Goal: Information Seeking & Learning: Learn about a topic

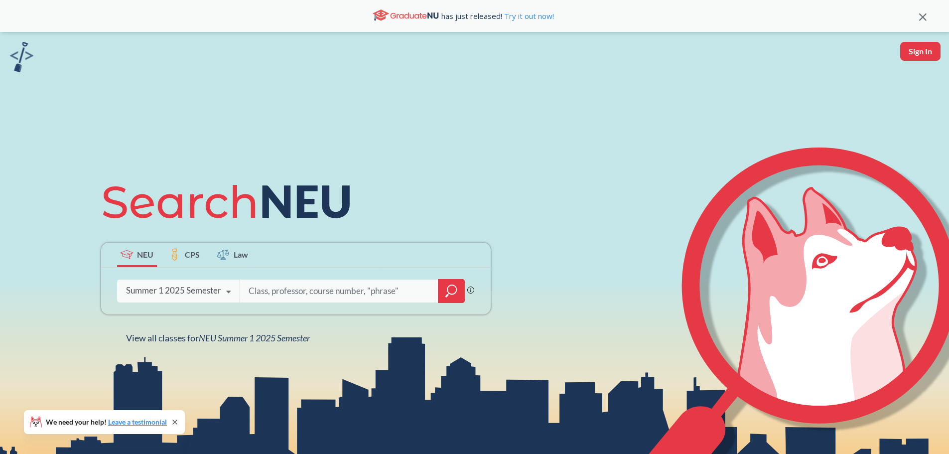
click at [208, 295] on div "Summer 1 2025 Semester" at bounding box center [173, 290] width 95 height 11
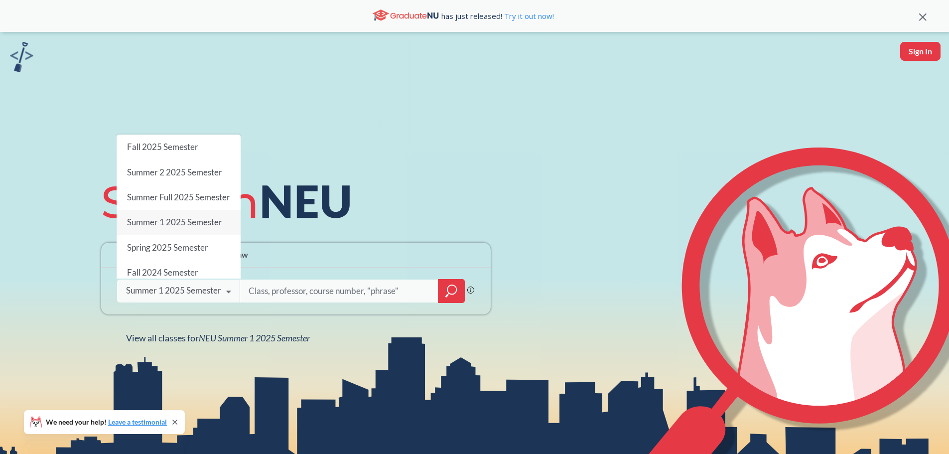
click at [192, 141] on span "Fall 2025 Semester" at bounding box center [162, 146] width 71 height 10
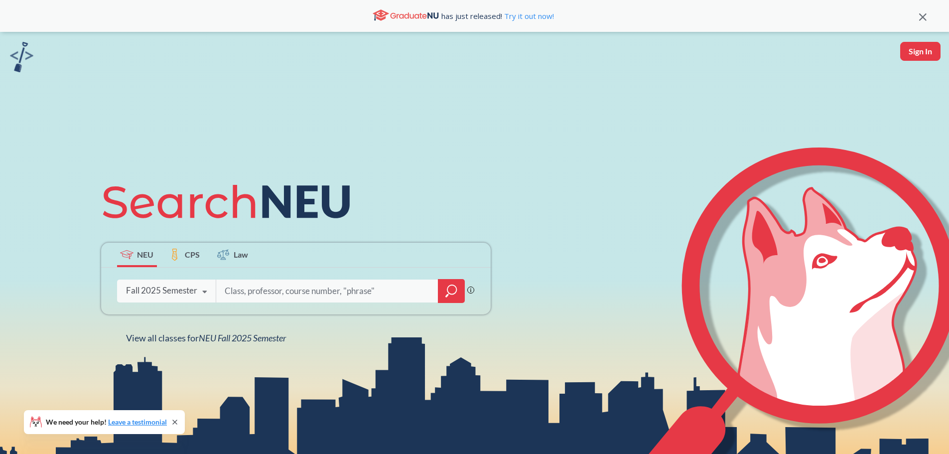
click at [287, 296] on input "search" at bounding box center [327, 290] width 207 height 21
type input "2209"
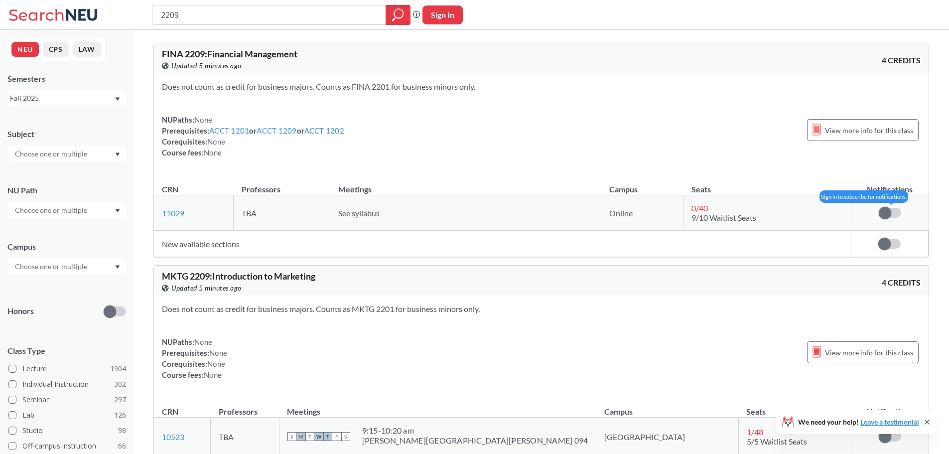
click at [891, 212] on label at bounding box center [890, 213] width 22 height 10
click at [879, 208] on input "checkbox" at bounding box center [879, 208] width 0 height 0
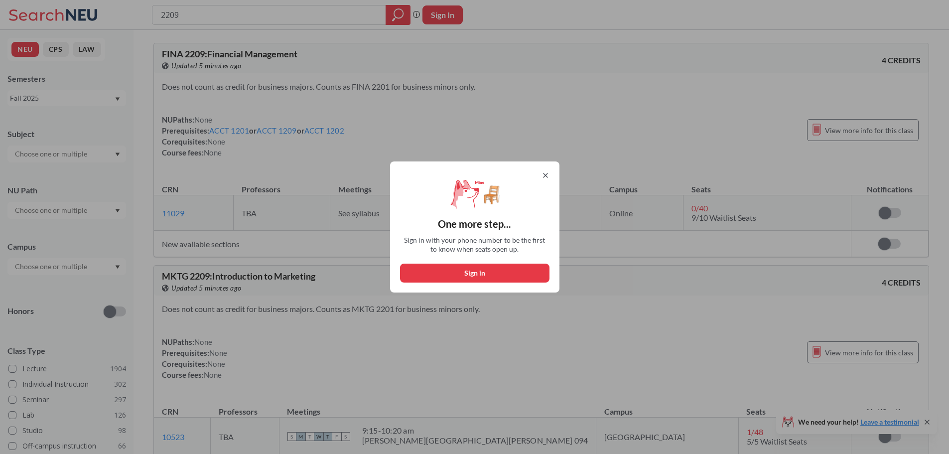
click at [473, 271] on button "Sign in" at bounding box center [474, 273] width 149 height 19
select select "US"
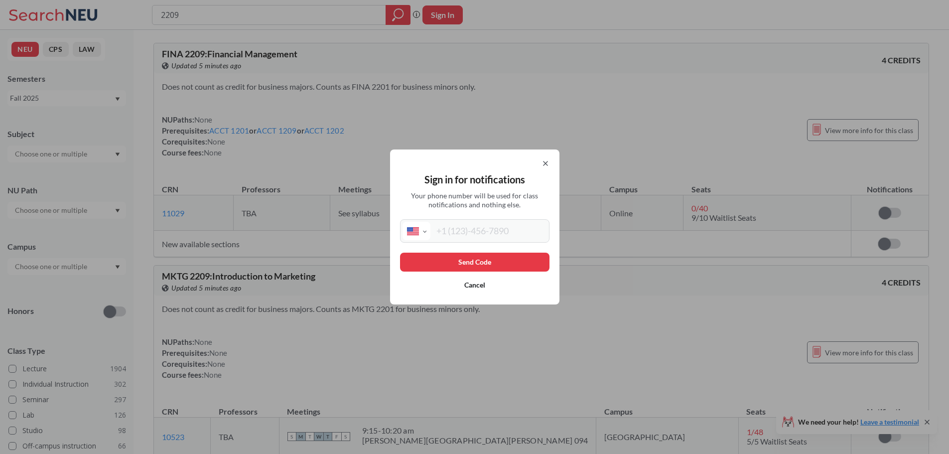
click at [450, 231] on input "tel" at bounding box center [488, 231] width 117 height 18
type input "[PHONE_NUMBER]"
click at [452, 258] on button "Send Code" at bounding box center [474, 262] width 149 height 19
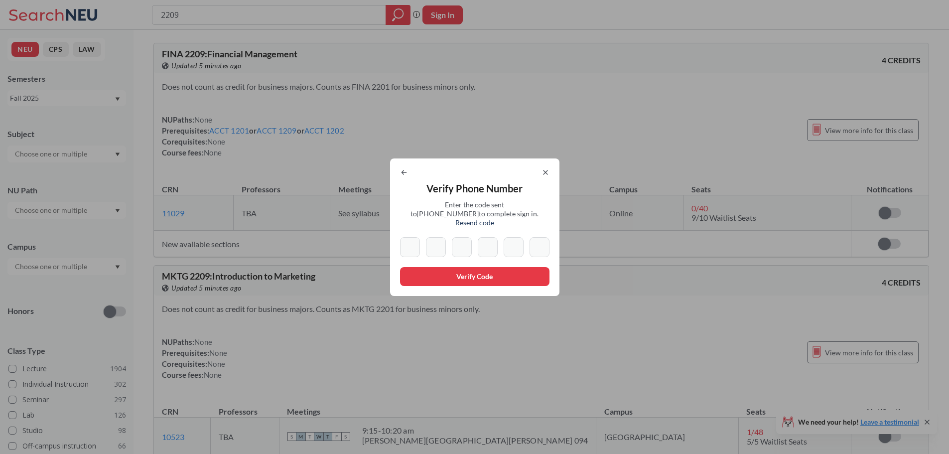
type input "3"
type input "7"
type input "1"
type input "5"
type input "6"
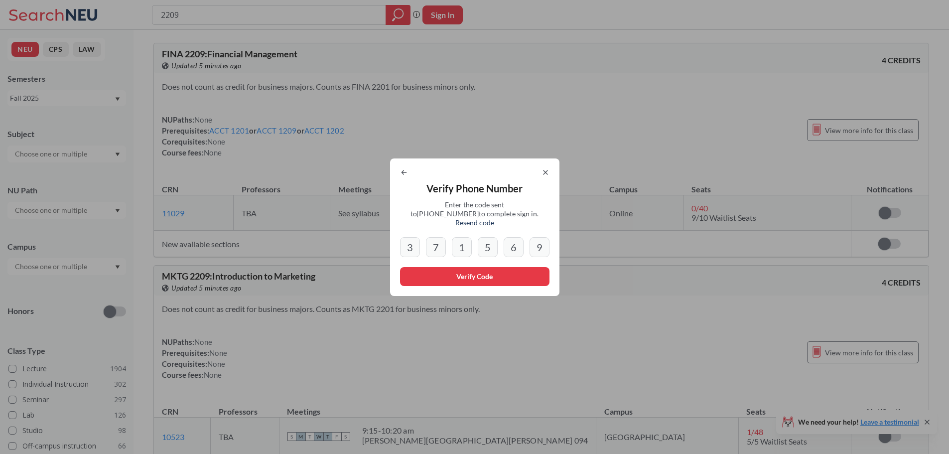
type input "9"
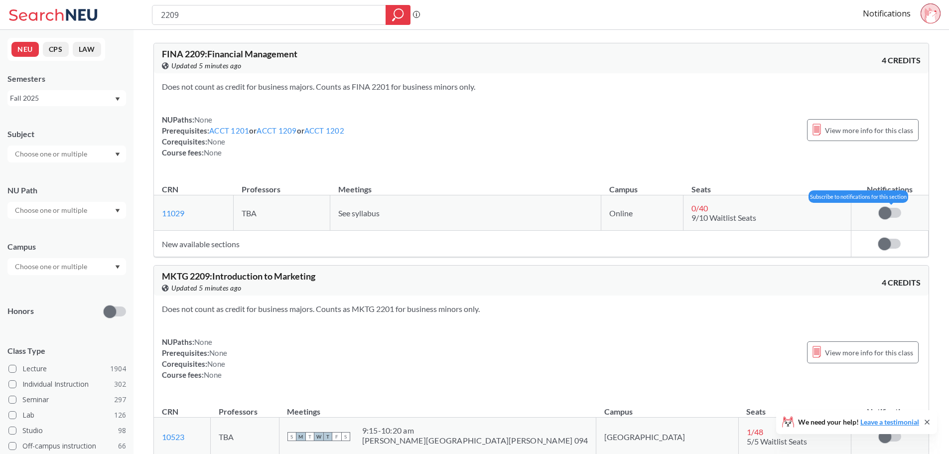
click at [897, 216] on label at bounding box center [890, 213] width 22 height 10
click at [879, 208] on input "checkbox" at bounding box center [879, 208] width 0 height 0
click at [896, 244] on label at bounding box center [889, 244] width 22 height 10
click at [878, 239] on input "checkbox" at bounding box center [878, 239] width 0 height 0
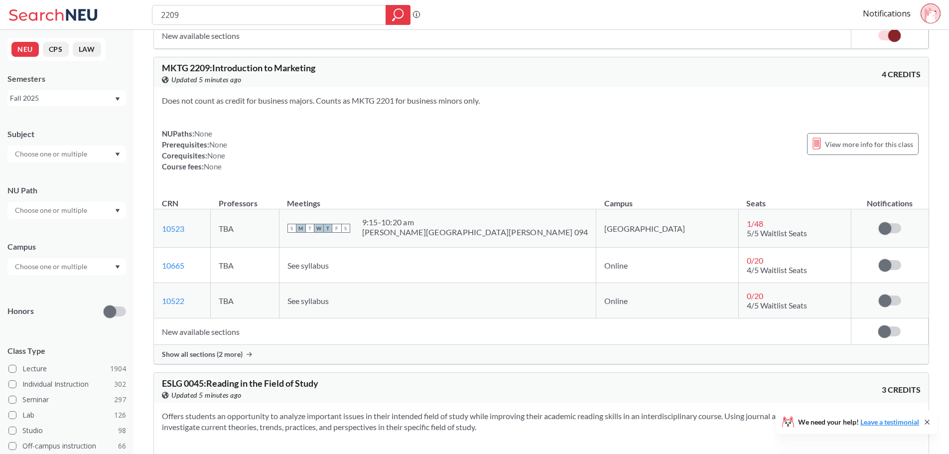
scroll to position [249, 0]
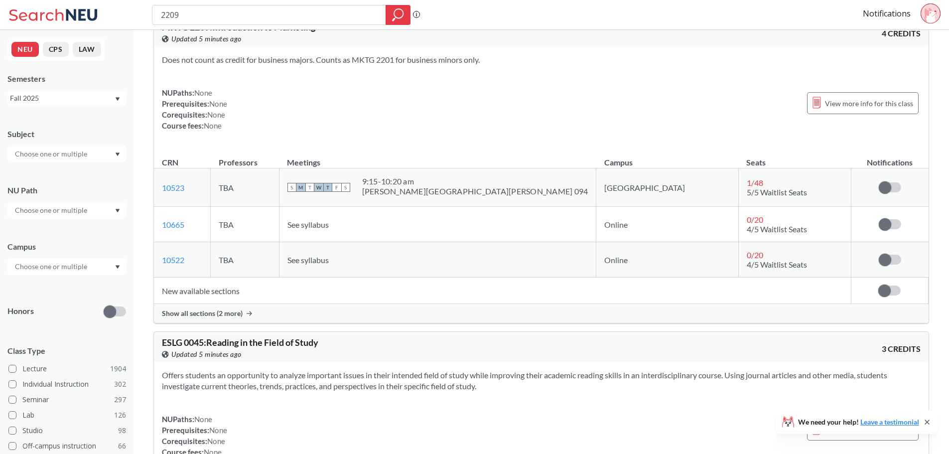
click at [241, 314] on span "Show all sections (2 more)" at bounding box center [202, 313] width 81 height 9
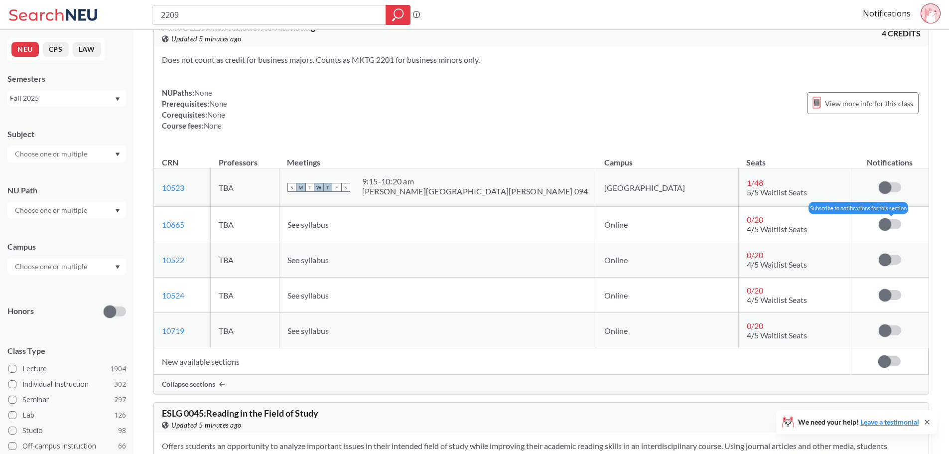
drag, startPoint x: 883, startPoint y: 222, endPoint x: 891, endPoint y: 230, distance: 11.3
click at [884, 222] on span at bounding box center [885, 224] width 12 height 12
click at [879, 219] on input "checkbox" at bounding box center [879, 219] width 0 height 0
click at [891, 262] on label at bounding box center [890, 260] width 22 height 10
click at [879, 255] on input "checkbox" at bounding box center [879, 255] width 0 height 0
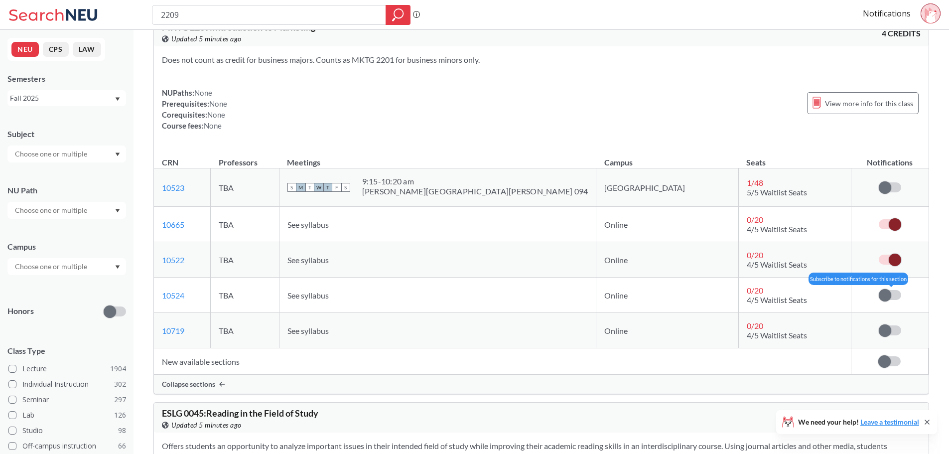
click at [888, 294] on span at bounding box center [885, 295] width 12 height 12
click at [879, 290] on input "checkbox" at bounding box center [879, 290] width 0 height 0
click at [889, 318] on td "Subscribe to notifications for this section" at bounding box center [889, 330] width 77 height 35
click at [890, 326] on td "Subscribe to notifications for this section" at bounding box center [889, 330] width 77 height 35
click at [887, 335] on span at bounding box center [885, 330] width 12 height 12
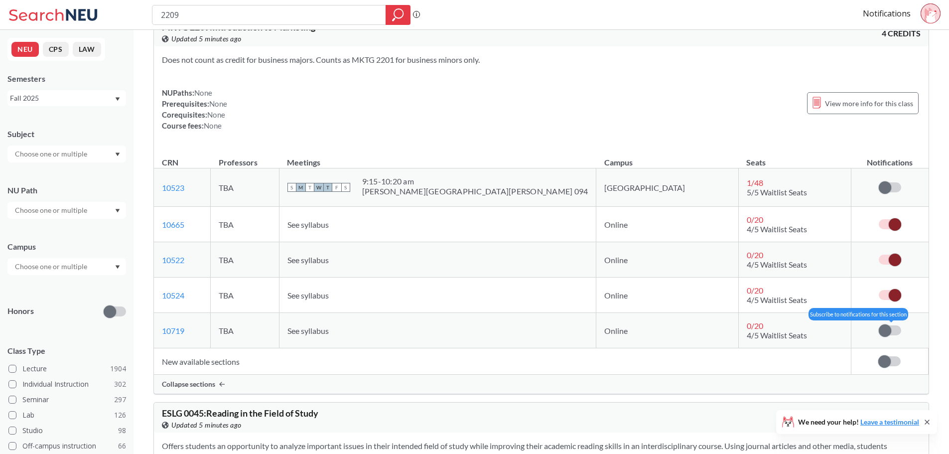
click at [879, 325] on input "checkbox" at bounding box center [879, 325] width 0 height 0
click at [886, 361] on span at bounding box center [884, 361] width 12 height 12
click at [878, 356] on input "checkbox" at bounding box center [878, 356] width 0 height 0
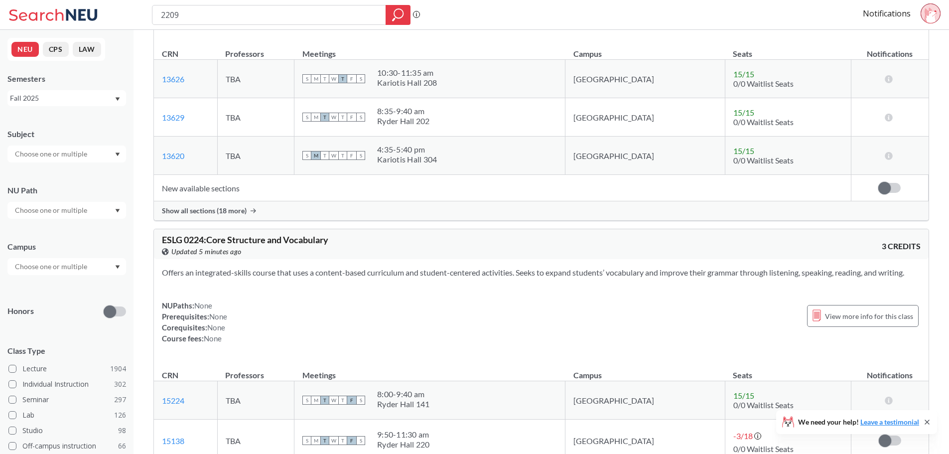
scroll to position [1843, 0]
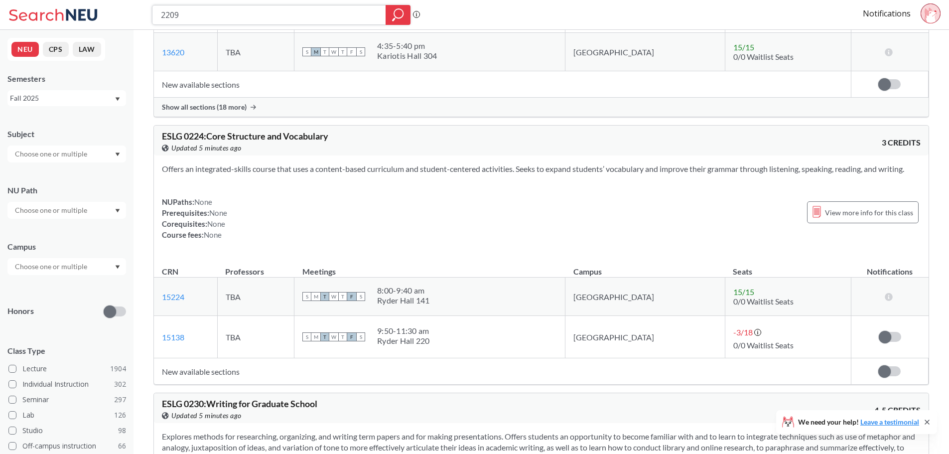
drag, startPoint x: 191, startPoint y: 16, endPoint x: 119, endPoint y: 22, distance: 72.5
click at [157, 19] on div "2209" at bounding box center [281, 15] width 259 height 20
type input "2301"
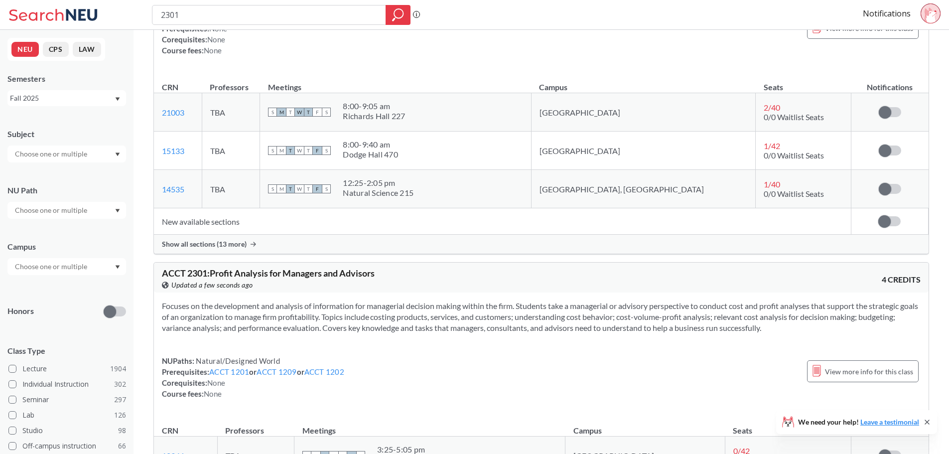
scroll to position [1943, 0]
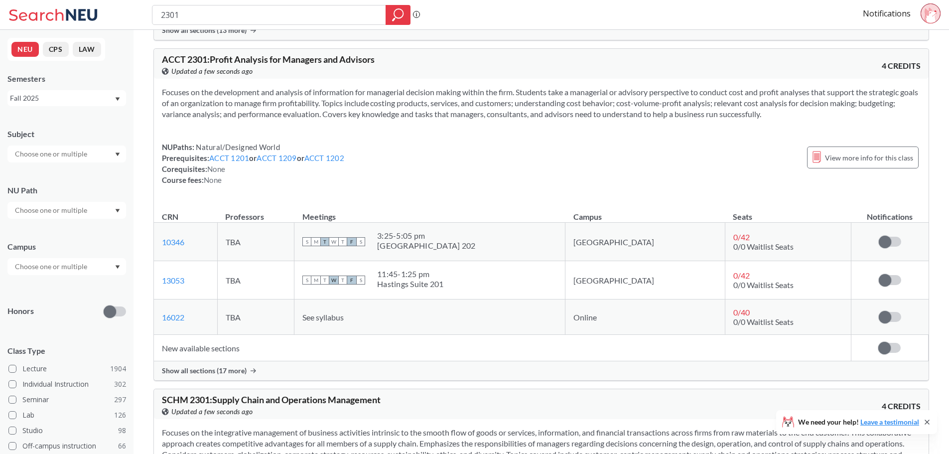
drag, startPoint x: 174, startPoint y: 20, endPoint x: 69, endPoint y: 20, distance: 105.1
click at [70, 20] on div "2301 Phrase search guarantees the exact search appears in the results. Ex. If y…" at bounding box center [474, 15] width 949 height 30
type input "innovatr"
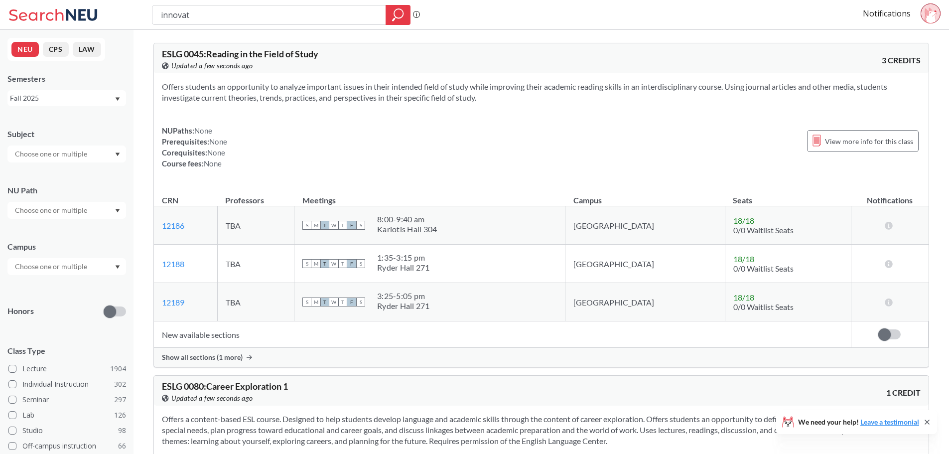
type input "innova"
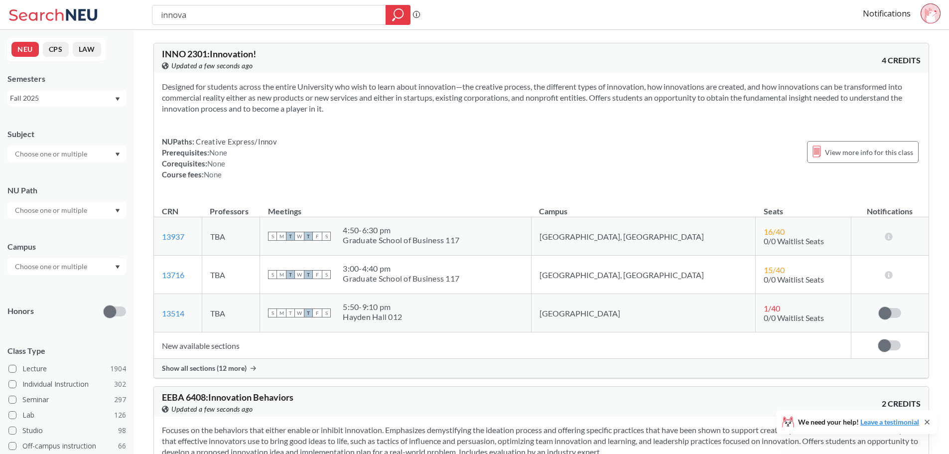
click at [234, 370] on span "Show all sections (12 more)" at bounding box center [204, 368] width 85 height 9
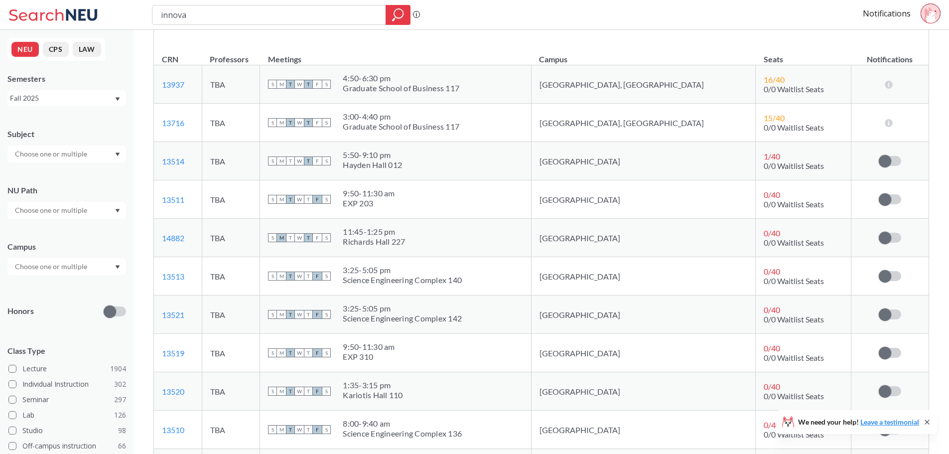
scroll to position [149, 0]
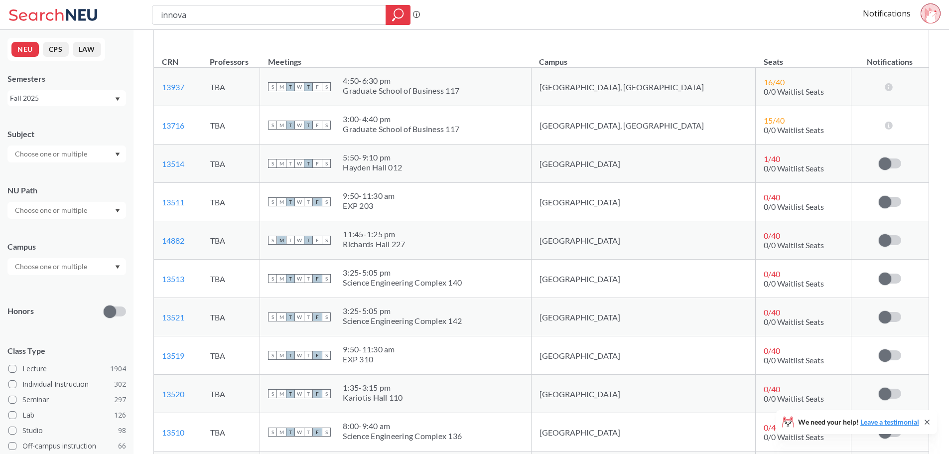
type input "innovatr"
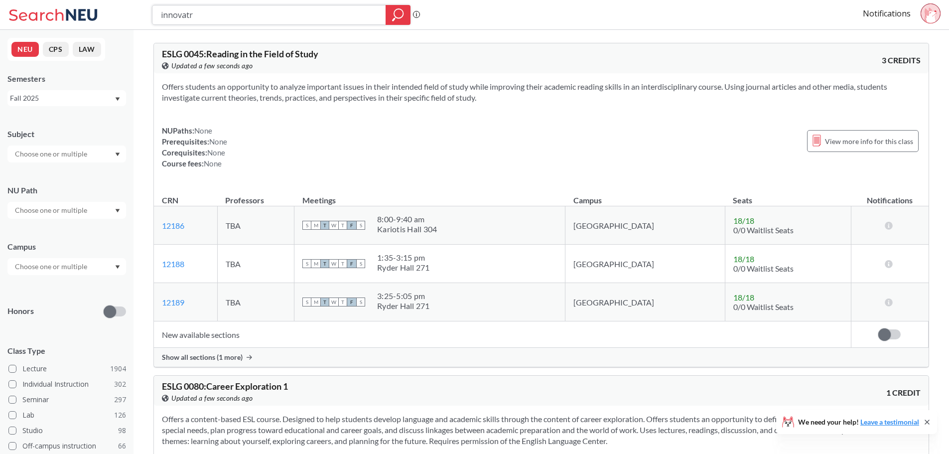
drag, startPoint x: 215, startPoint y: 12, endPoint x: 81, endPoint y: -10, distance: 136.3
click at [81, 0] on html "innovatr Phrase search guarantees the exact search appears in the results. Ex. …" at bounding box center [474, 227] width 949 height 454
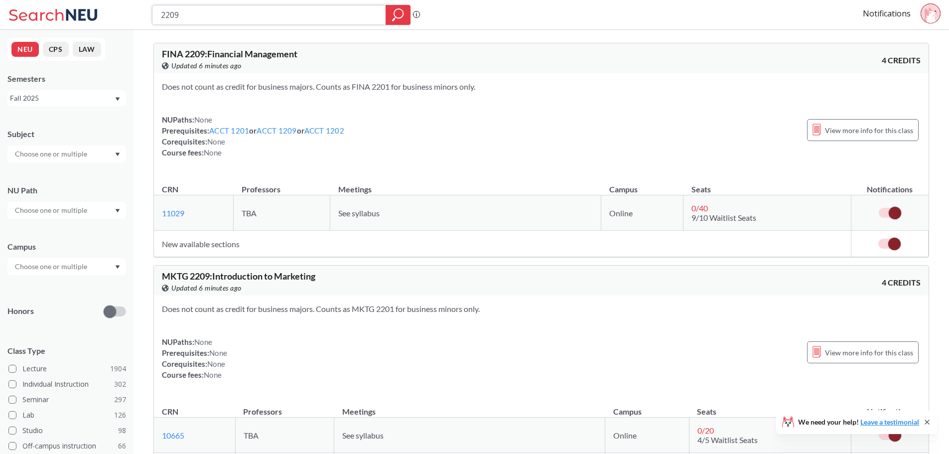
drag, startPoint x: 224, startPoint y: 20, endPoint x: 180, endPoint y: 19, distance: 43.3
click at [180, 19] on input "2209" at bounding box center [269, 14] width 219 height 17
drag, startPoint x: 129, startPoint y: 13, endPoint x: 123, endPoint y: 13, distance: 6.5
click at [123, 13] on div "2209 Phrase search guarantees the exact search appears in the results. Ex. If y…" at bounding box center [474, 15] width 949 height 30
type input "2"
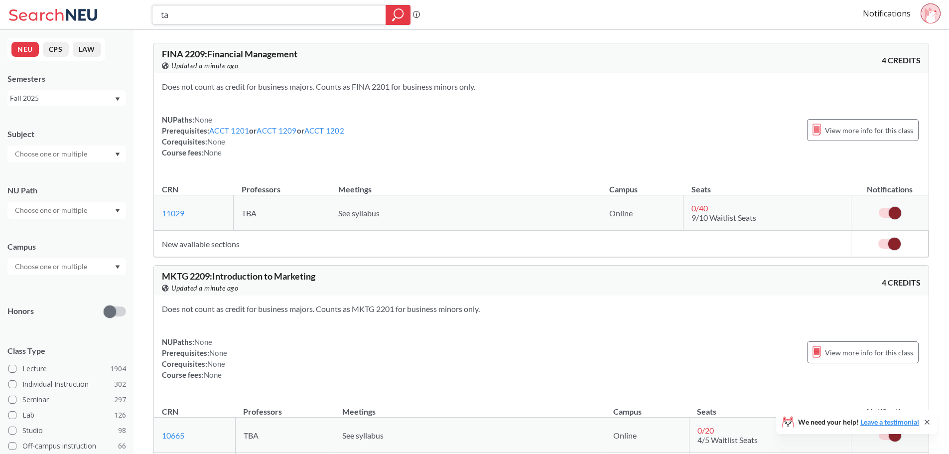
type input "t"
click at [280, 133] on link "ACCT 1209" at bounding box center [277, 130] width 40 height 9
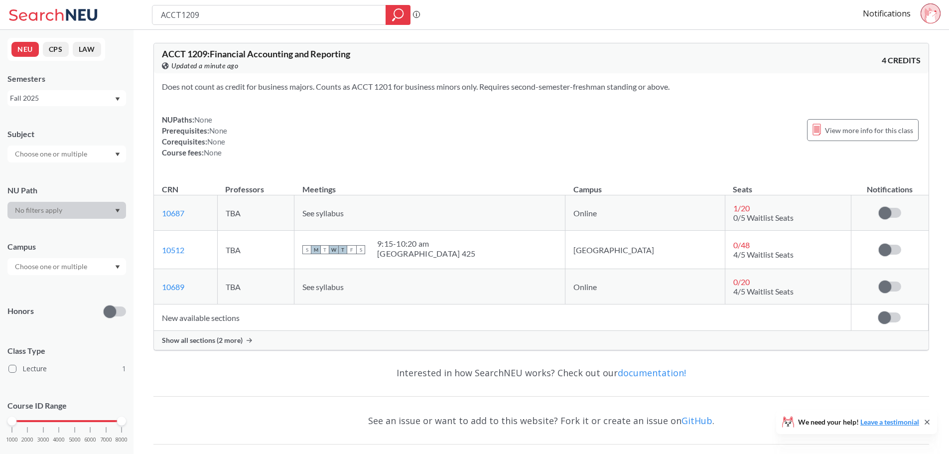
type input "2209"
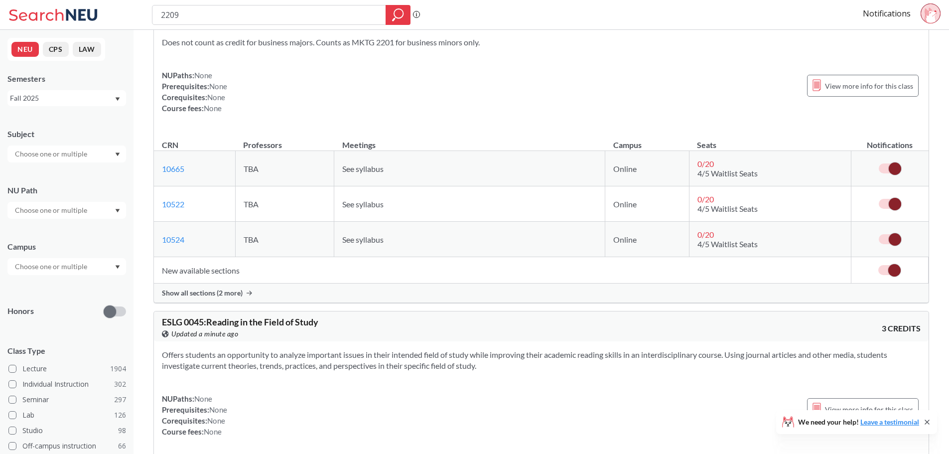
scroll to position [249, 0]
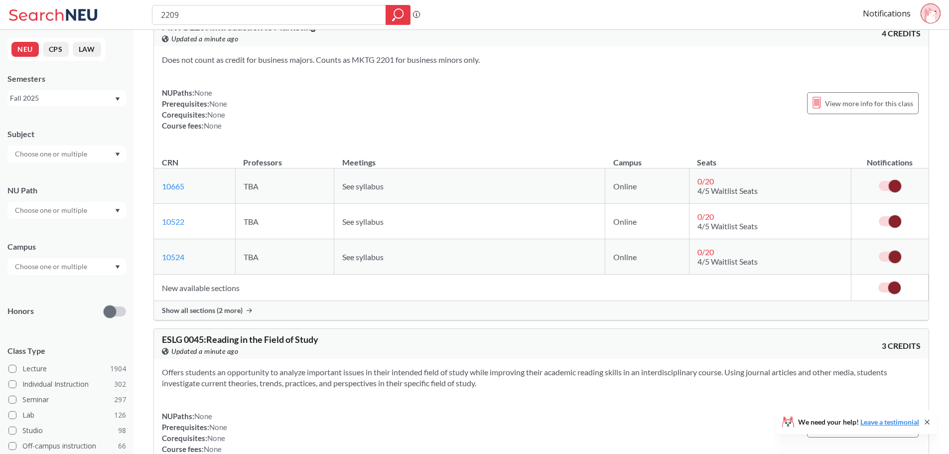
click at [239, 314] on span "Show all sections (2 more)" at bounding box center [202, 310] width 81 height 9
